Goal: Communication & Community: Ask a question

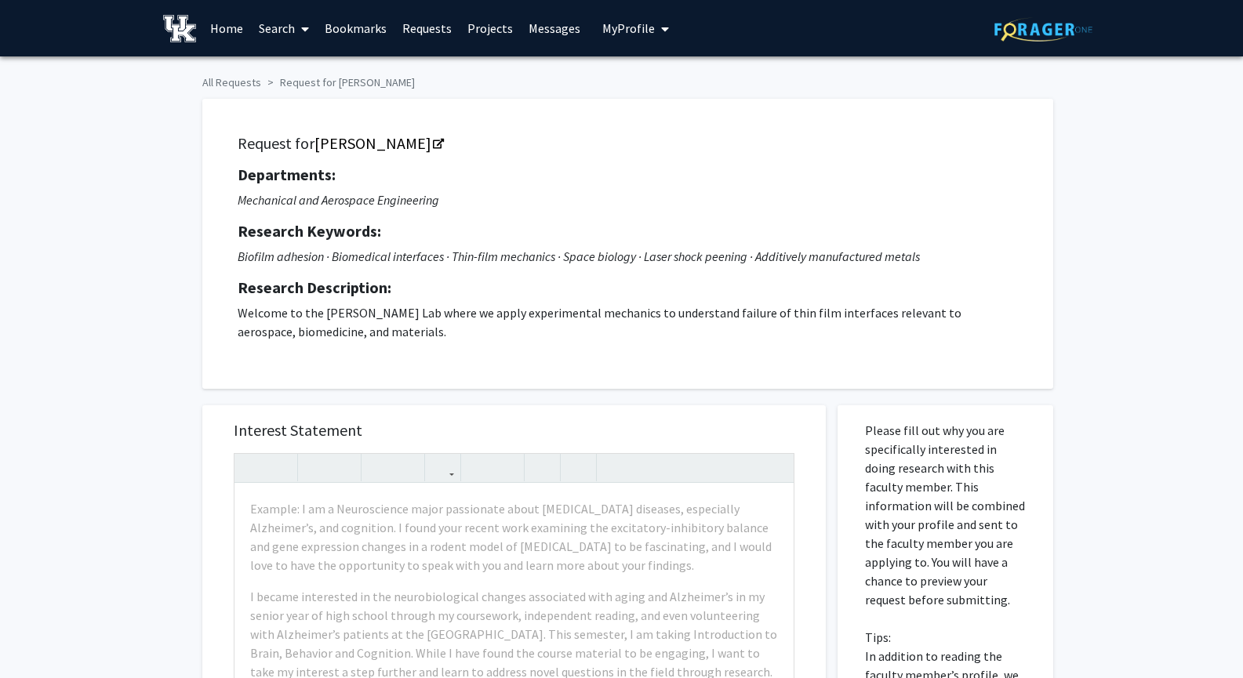
click at [637, 35] on span "My Profile" at bounding box center [628, 28] width 53 height 16
click at [636, 86] on fg-profile-picture at bounding box center [628, 81] width 31 height 35
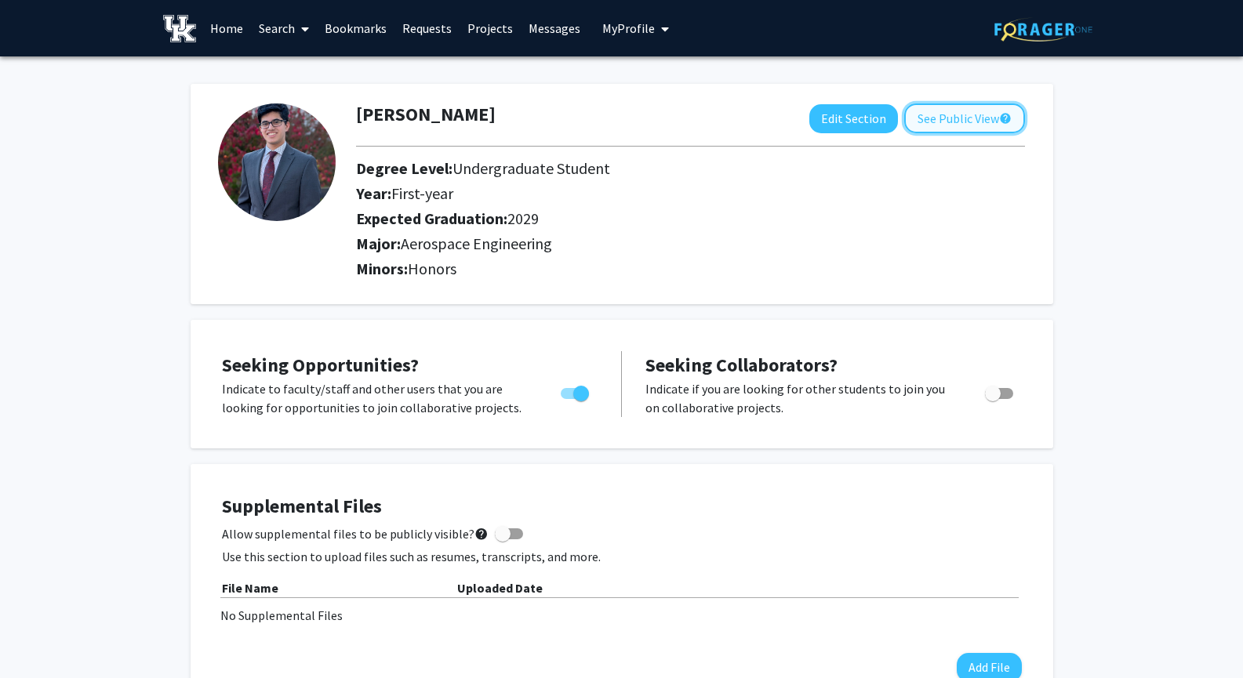
click at [939, 121] on button "See Public View help" at bounding box center [964, 119] width 121 height 30
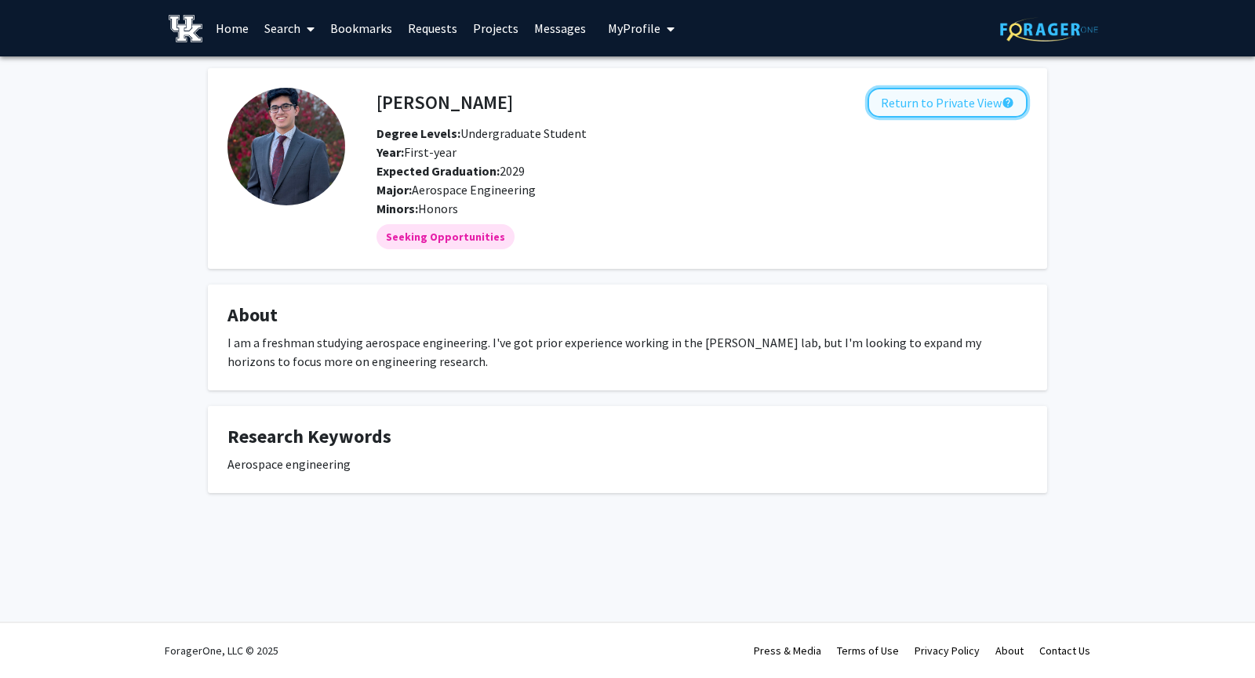
click at [943, 105] on button "Return to Private View help" at bounding box center [947, 103] width 160 height 30
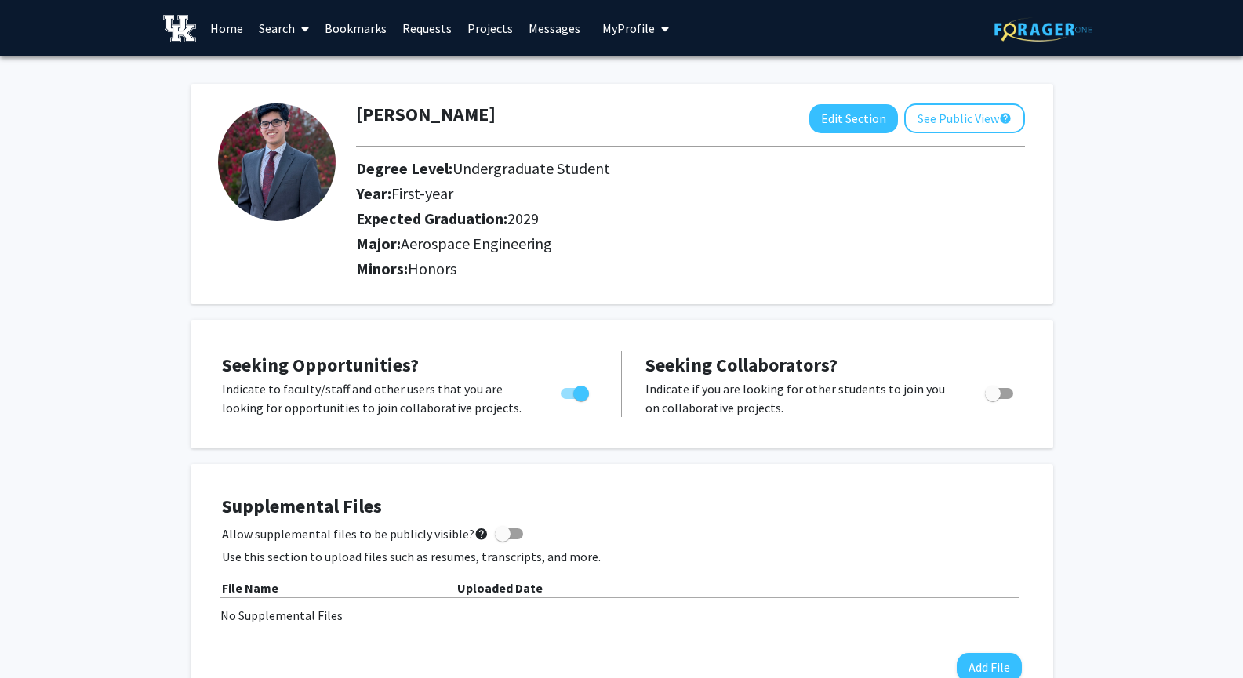
click at [362, 27] on link "Bookmarks" at bounding box center [356, 28] width 78 height 55
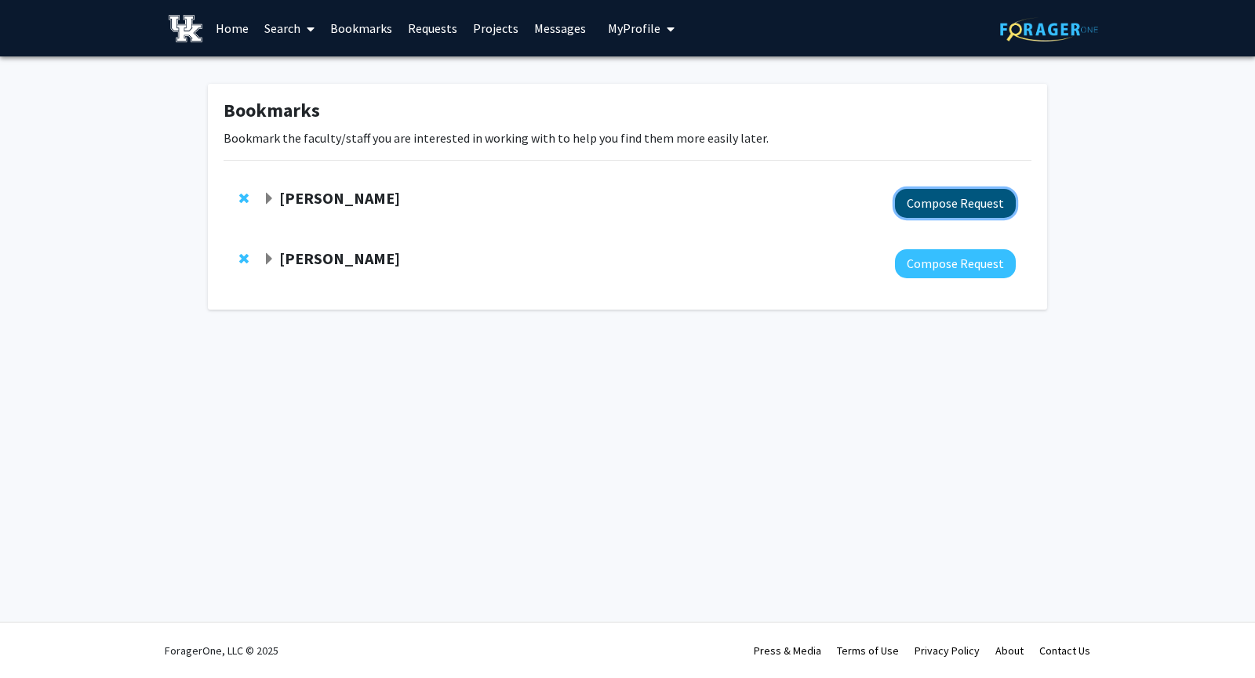
click at [979, 206] on button "Compose Request" at bounding box center [955, 203] width 121 height 29
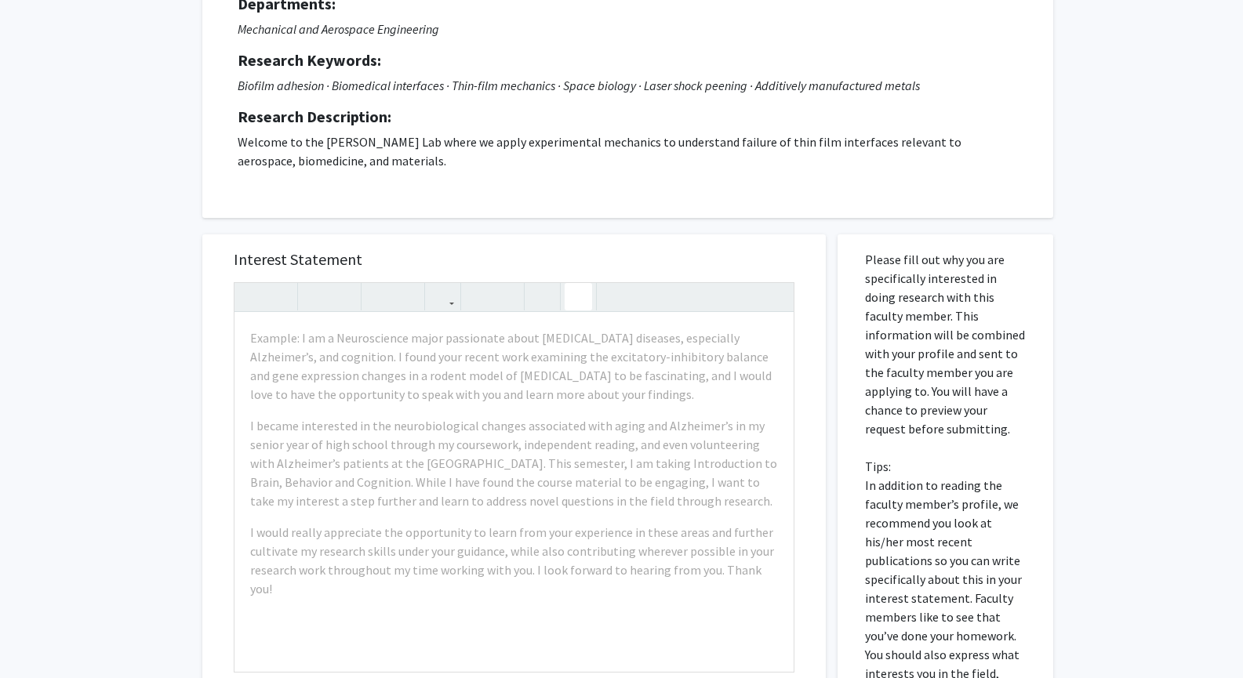
scroll to position [172, 0]
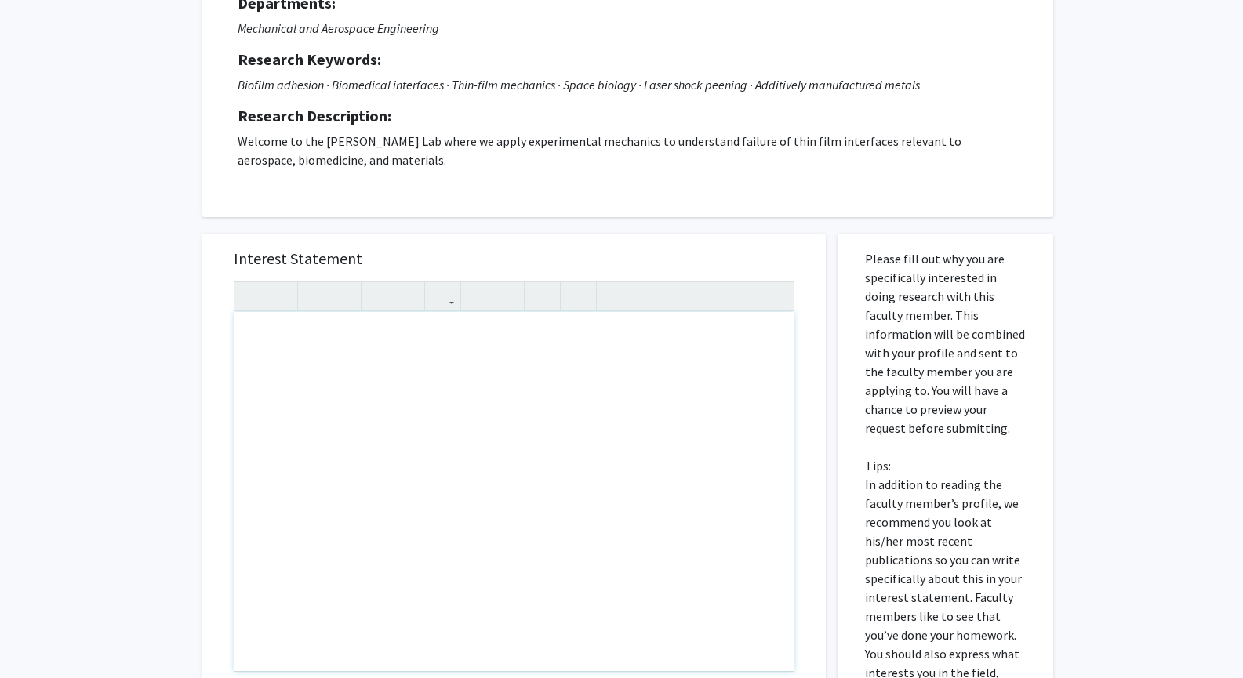
click at [589, 354] on div "Note to users with screen readers: Please press Alt+0 or Option+0 to deactivate…" at bounding box center [513, 491] width 559 height 359
paste div "Note to users with screen readers: Please press Alt+0 or Option+0 to deactivate…"
type textarea "<p>I am a current freshman studying Aerospace engineering. I found the work you…"
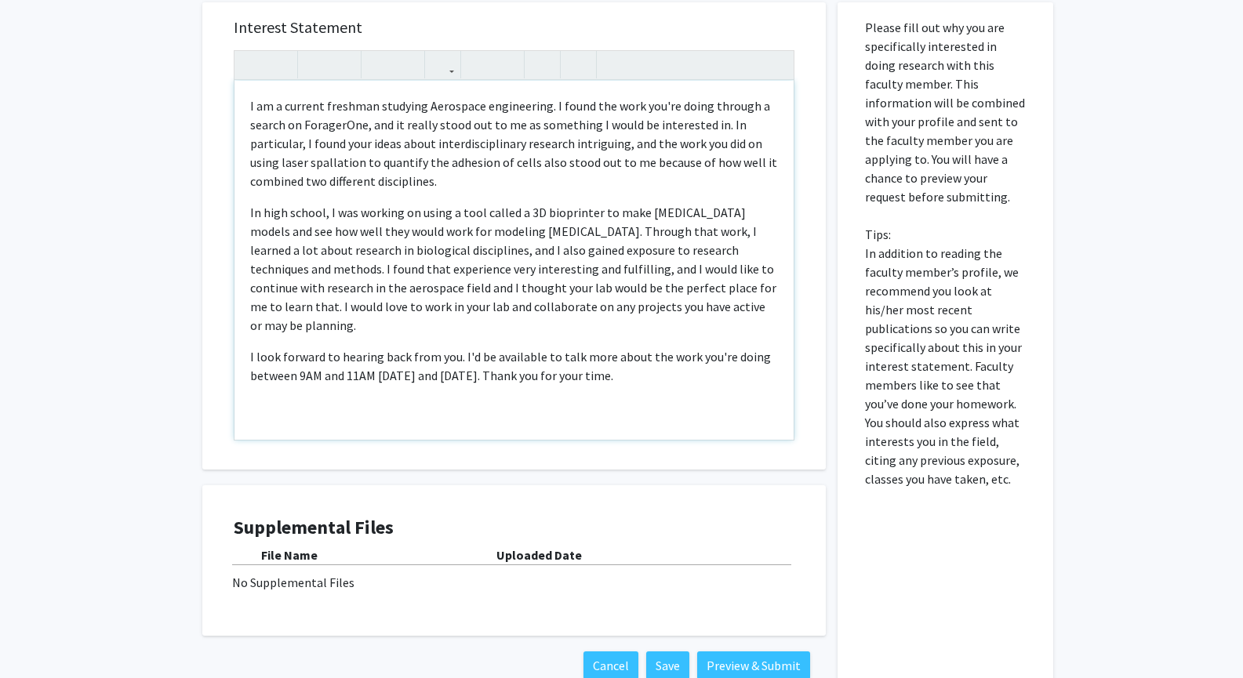
scroll to position [404, 0]
click at [689, 305] on p "In high school, I was working on using a tool called a 3D bioprinter to make [M…" at bounding box center [514, 268] width 528 height 132
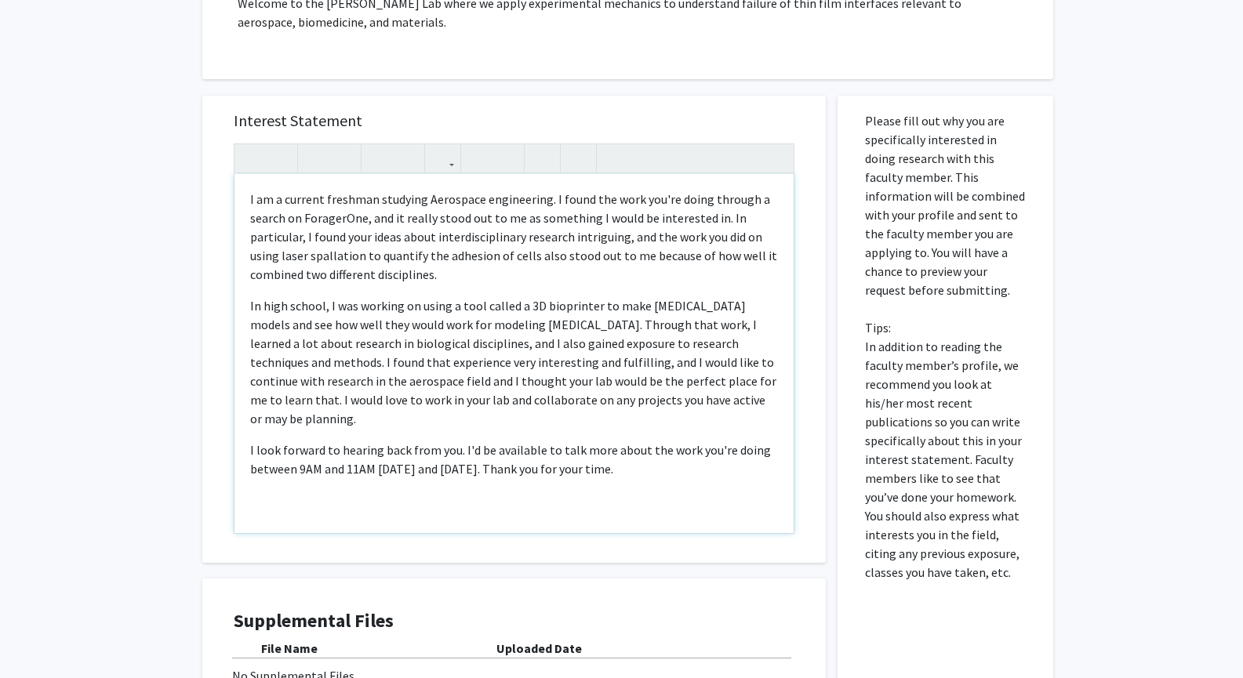
scroll to position [309, 0]
click at [467, 325] on p "In high school, I was working on using a tool called a 3D bioprinter to make [M…" at bounding box center [514, 363] width 528 height 132
drag, startPoint x: 467, startPoint y: 325, endPoint x: 394, endPoint y: 326, distance: 72.2
click at [394, 326] on p "In high school, I was working on using a tool called a 3D bioprinter to make [M…" at bounding box center [514, 363] width 528 height 132
click at [478, 331] on p "In high school, I was working on using a tool called a 3D bioprinter to make [M…" at bounding box center [514, 363] width 528 height 132
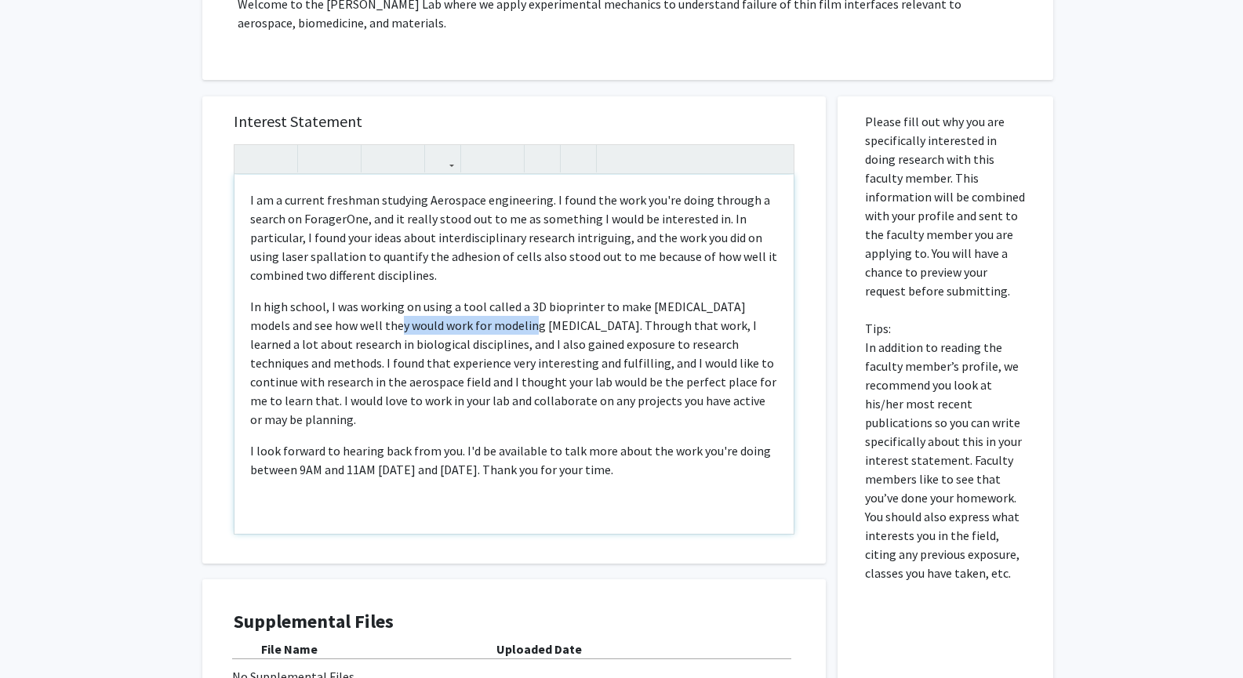
drag, startPoint x: 478, startPoint y: 331, endPoint x: 373, endPoint y: 323, distance: 106.2
click at [373, 323] on p "In high school, I was working on using a tool called a 3D bioprinter to make [M…" at bounding box center [514, 363] width 528 height 132
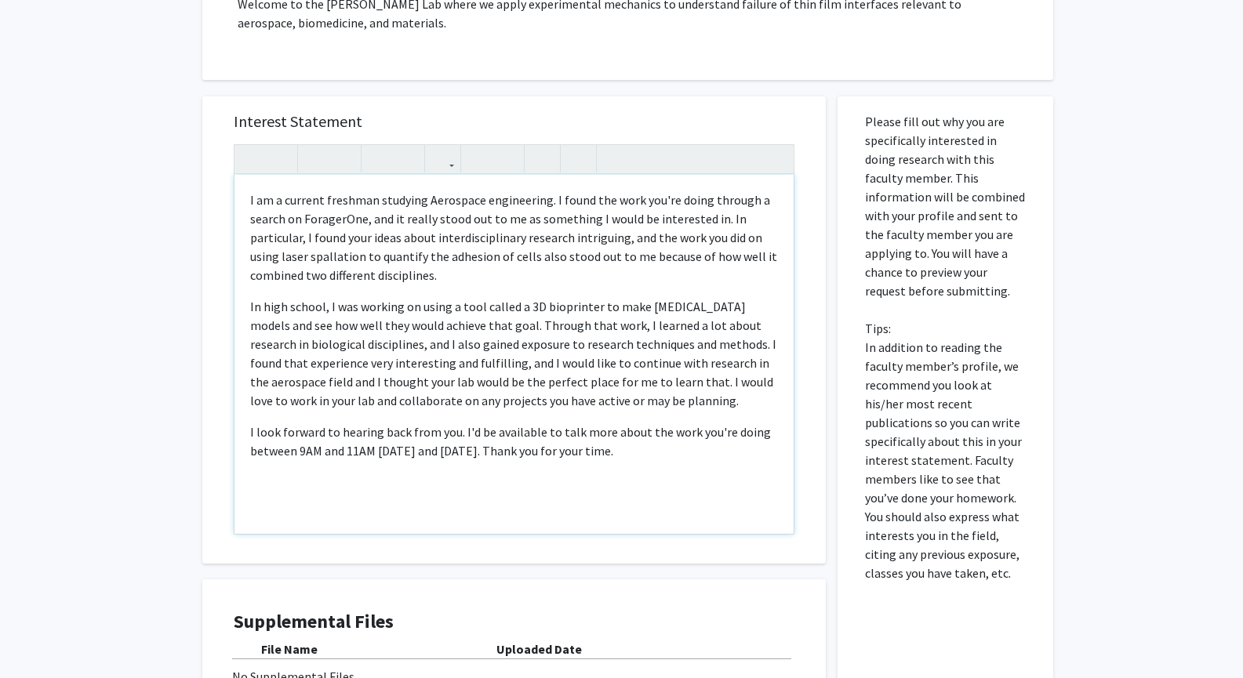
click at [432, 456] on p "I look forward to hearing back from you. I'd be available to talk more about th…" at bounding box center [514, 442] width 528 height 38
click at [507, 448] on p "I look forward to hearing back from you. I'd be available to talk more about th…" at bounding box center [514, 442] width 528 height 38
click at [671, 471] on div "I am a current freshman studying Aerospace engineering. I found the work you're…" at bounding box center [513, 354] width 559 height 359
click at [640, 403] on p "In high school, I was working on using a tool called a 3D bioprinter to make [M…" at bounding box center [514, 353] width 528 height 113
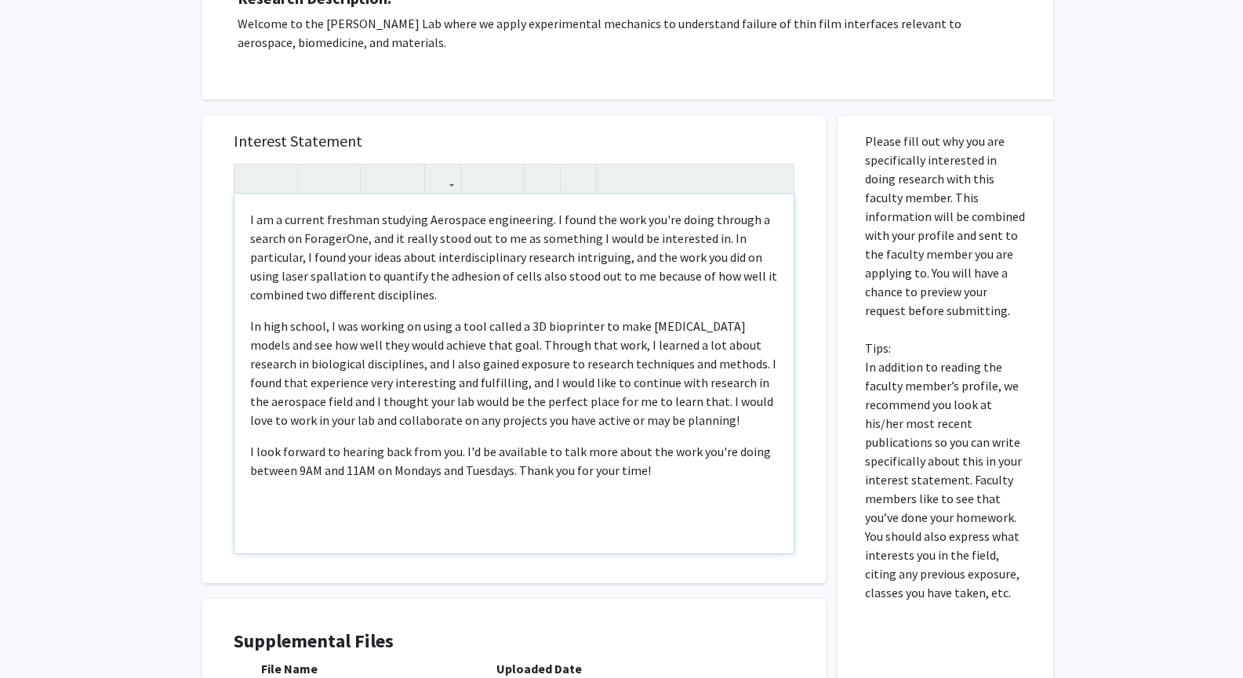
scroll to position [288, 0]
click at [347, 242] on p "I am a current freshman studying Aerospace engineering. I found the work you're…" at bounding box center [514, 259] width 528 height 94
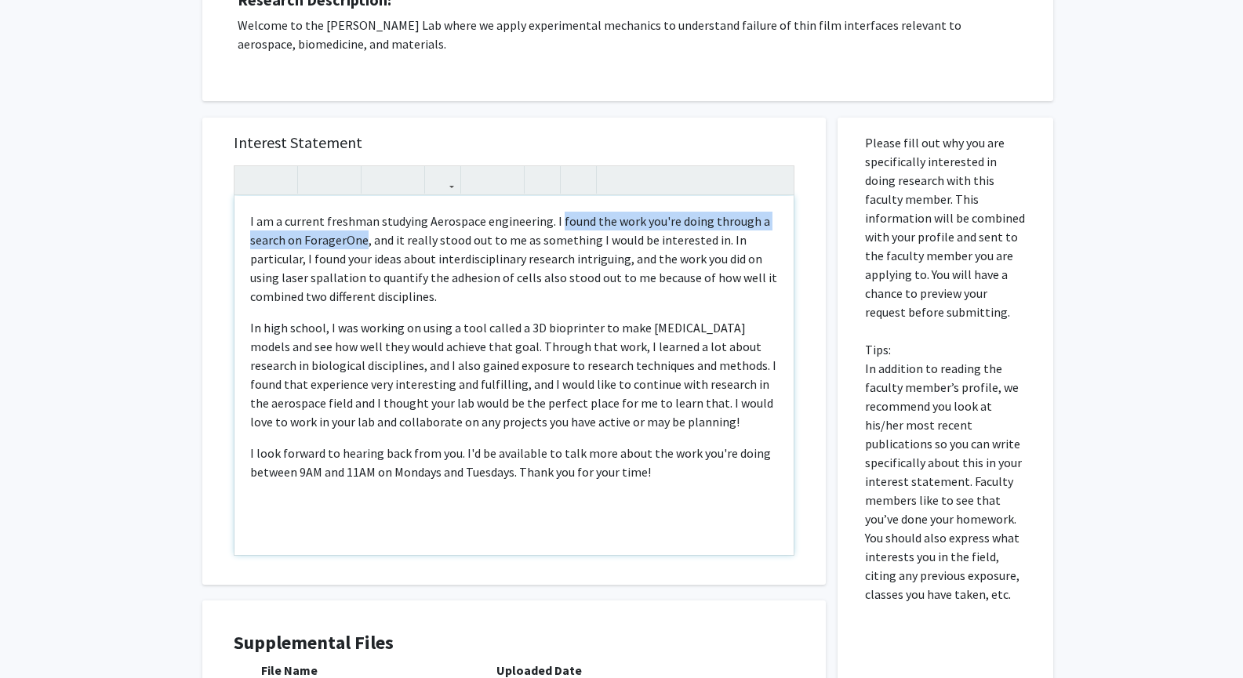
drag, startPoint x: 347, startPoint y: 242, endPoint x: 577, endPoint y: 216, distance: 232.1
click at [577, 216] on p "I am a current freshman studying Aerospace engineering. I found the work you're…" at bounding box center [514, 259] width 528 height 94
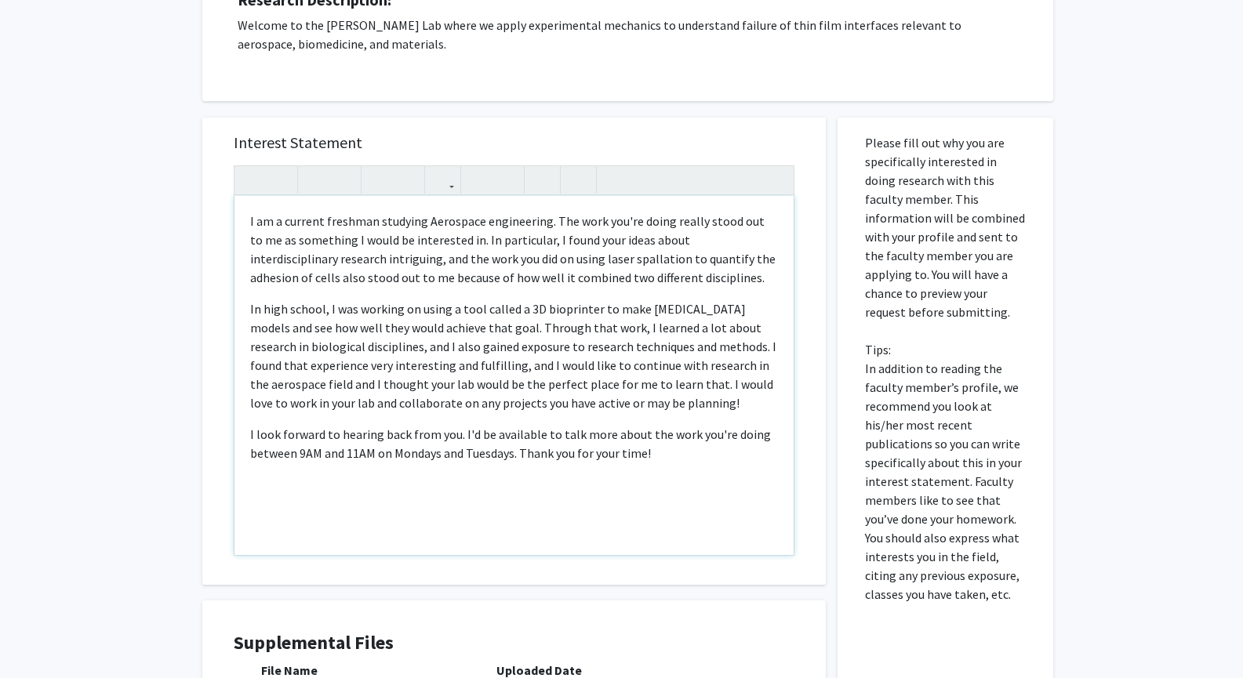
click at [665, 279] on p "I am a current freshman studying Aerospace engineering. The work you're doing r…" at bounding box center [514, 249] width 528 height 75
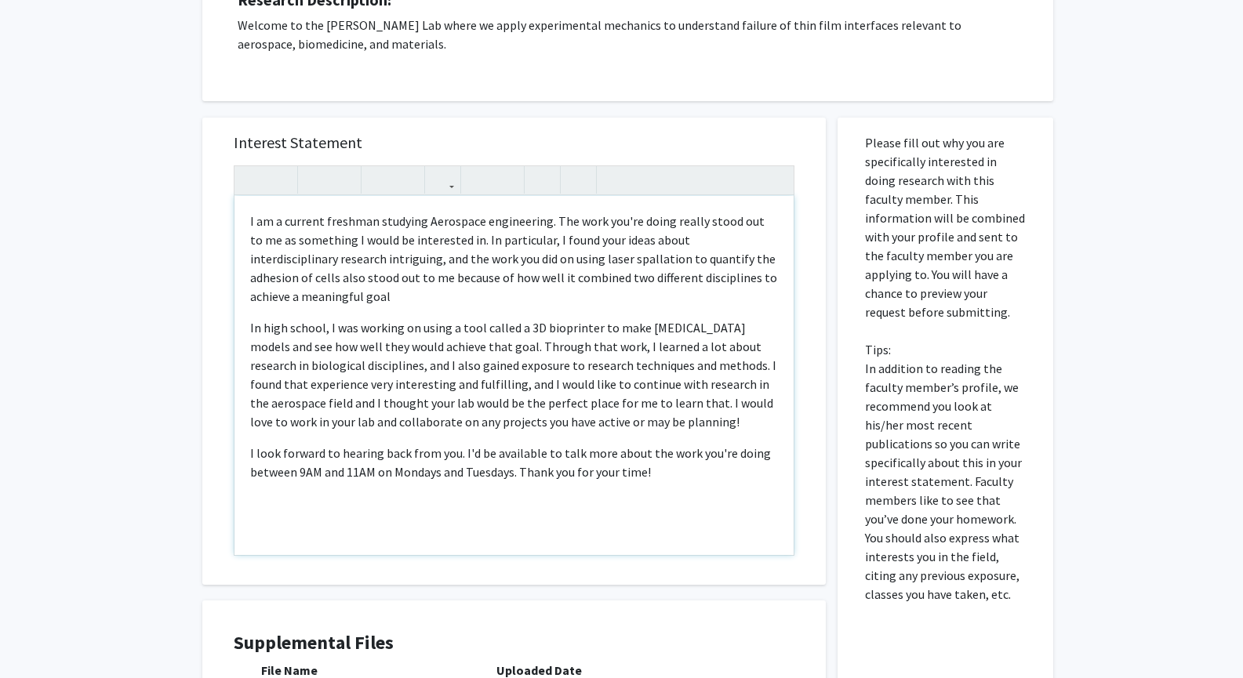
type textarea "<p>I am a current freshman studying Aerospace engineering. The work you're doin…"
click at [143, 329] on div "All Requests Request for [PERSON_NAME] Request for [PERSON_NAME] Departments: M…" at bounding box center [621, 308] width 1243 height 1078
